Goal: Information Seeking & Learning: Check status

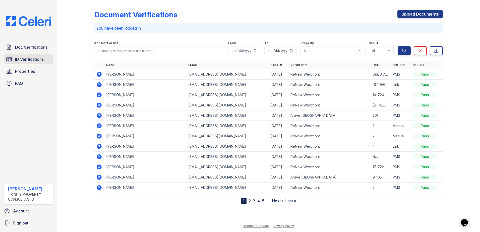
click at [26, 58] on span "ID Verifications" at bounding box center [29, 59] width 29 height 6
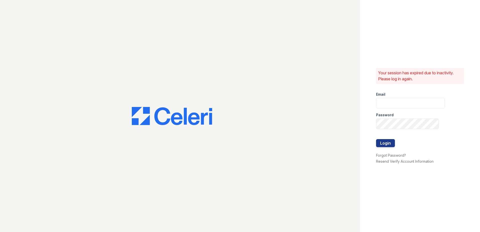
type input "[EMAIL_ADDRESS][DOMAIN_NAME]"
click at [388, 143] on button "Login" at bounding box center [385, 143] width 19 height 8
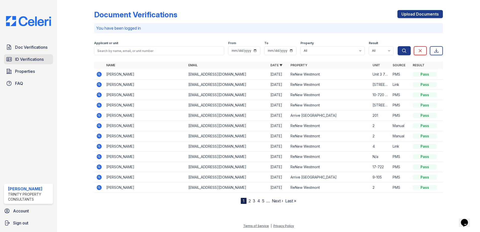
click at [30, 58] on span "ID Verifications" at bounding box center [29, 59] width 29 height 6
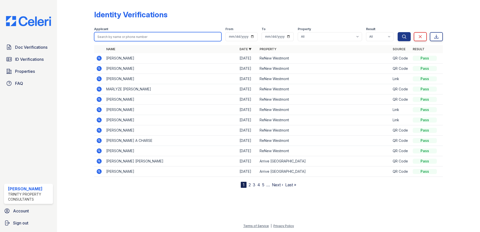
click at [118, 38] on input "search" at bounding box center [157, 36] width 127 height 9
type input "samantha"
click at [397, 32] on button "Search" at bounding box center [403, 36] width 13 height 9
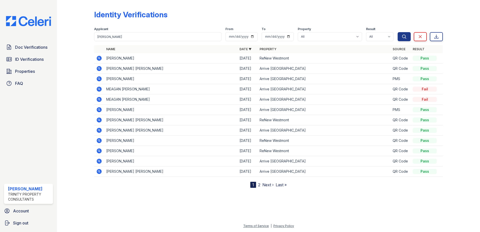
click at [266, 183] on link "Next ›" at bounding box center [267, 184] width 11 height 5
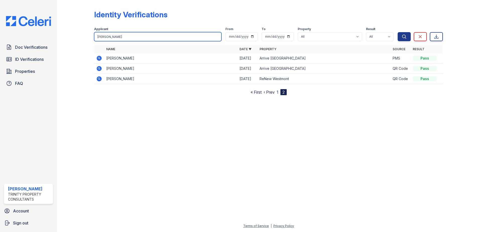
click at [133, 34] on input "samantha" at bounding box center [157, 36] width 127 height 9
type input "s"
type input "mcdaniel"
click at [397, 32] on button "Search" at bounding box center [403, 36] width 13 height 9
